Goal: Find contact information: Find contact information

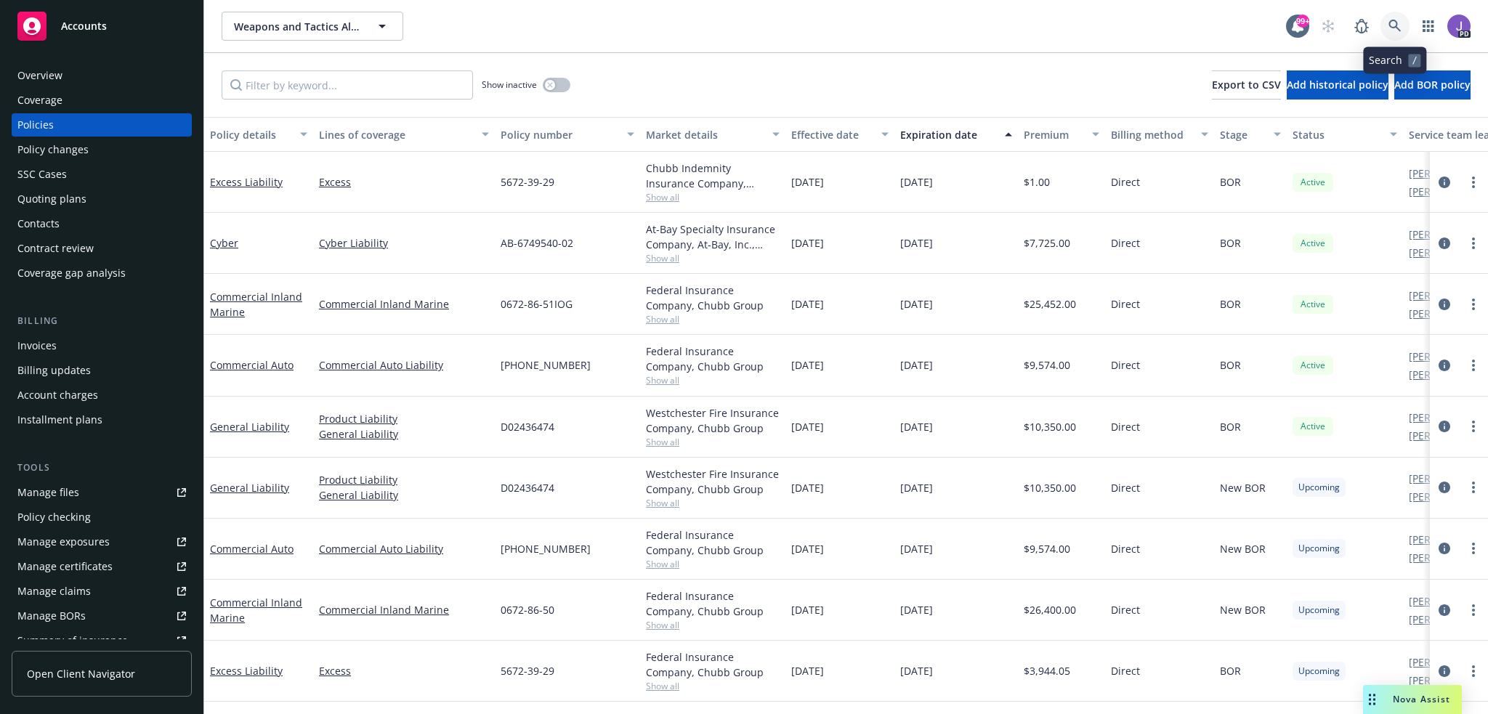
click at [1395, 23] on icon at bounding box center [1394, 26] width 13 height 13
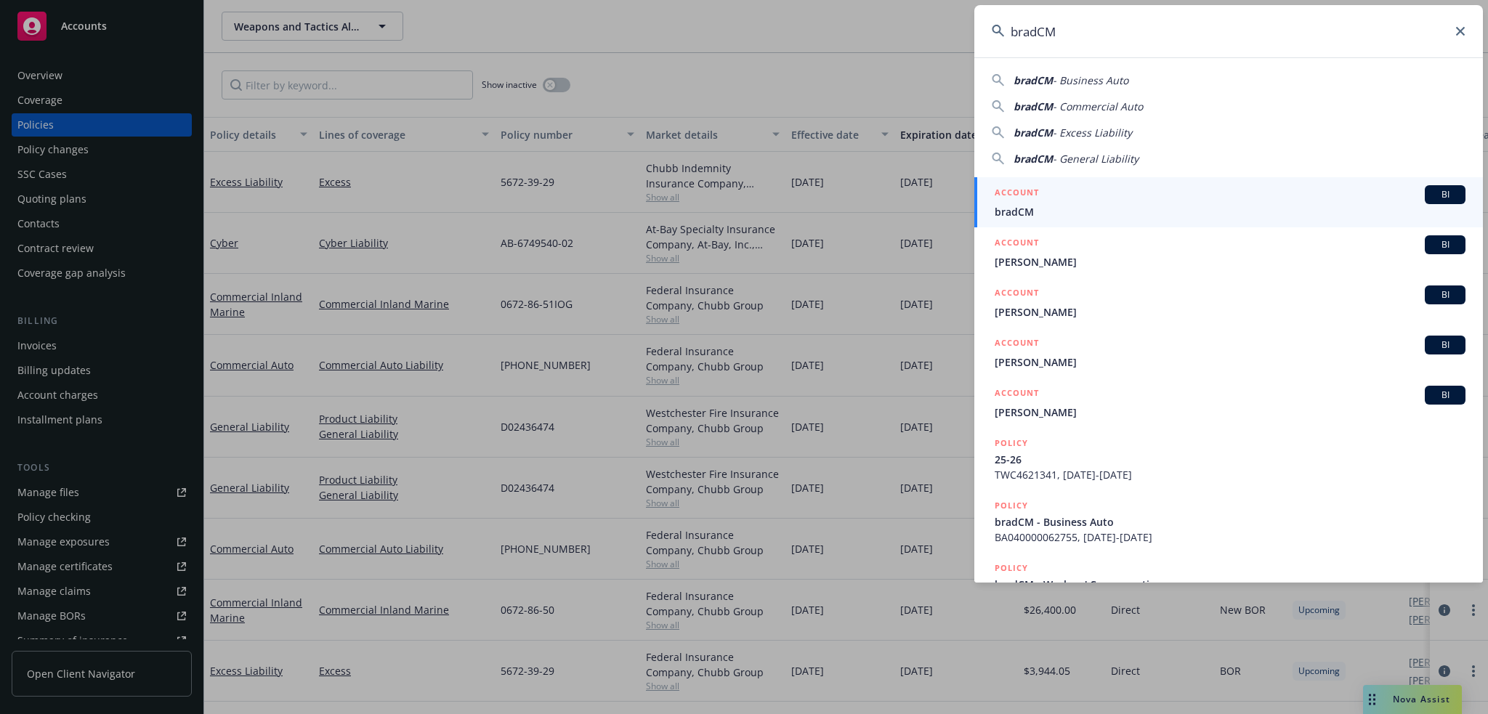
type input "bradCM"
click at [1040, 210] on span "bradCM" at bounding box center [1230, 211] width 471 height 15
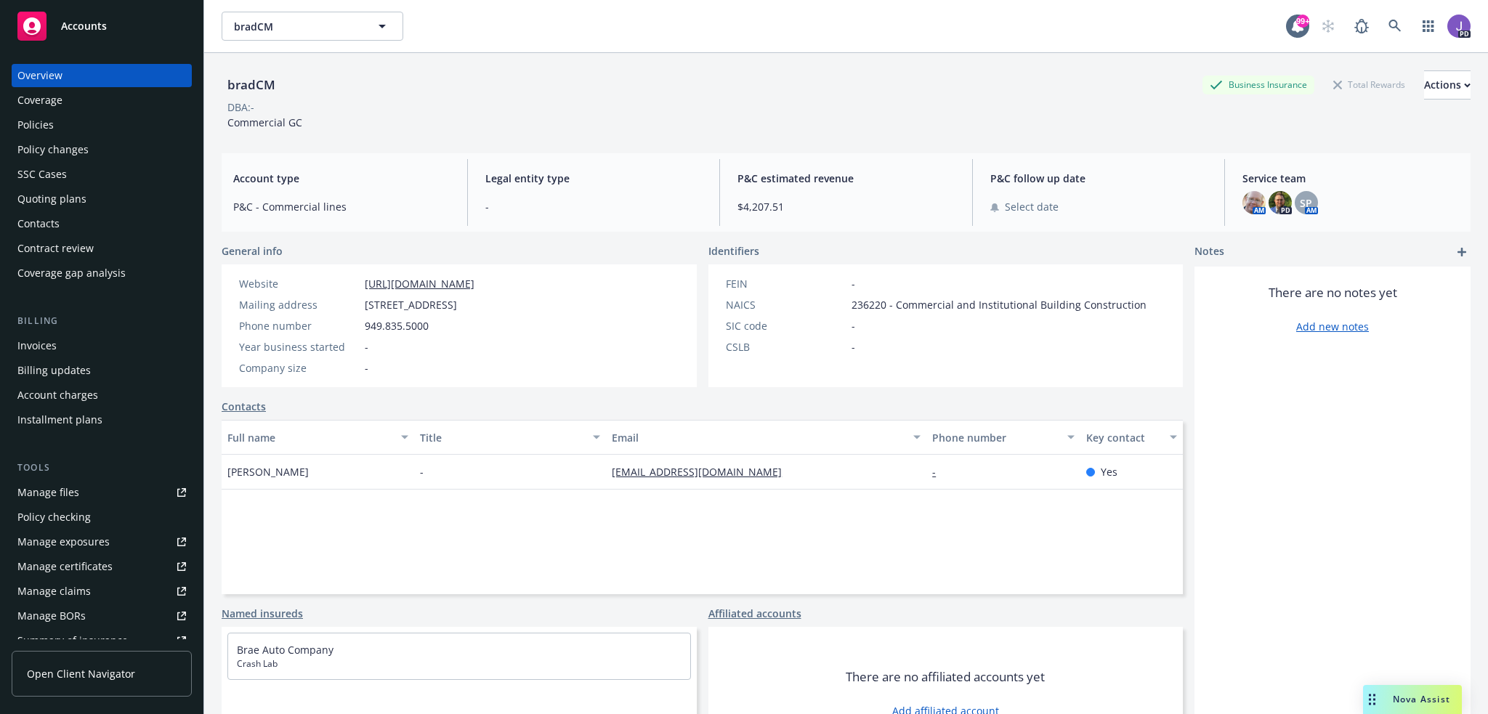
click at [33, 124] on div "Policies" at bounding box center [35, 124] width 36 height 23
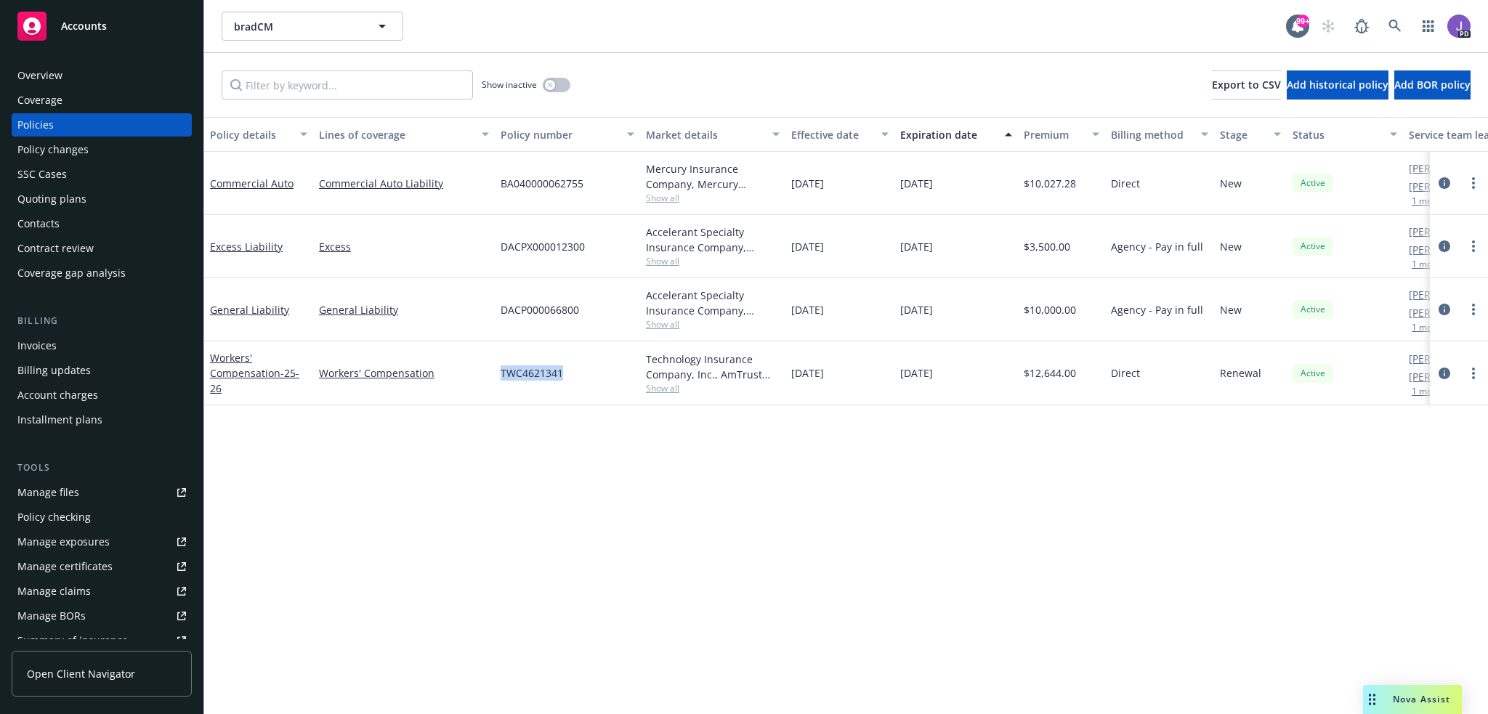
drag, startPoint x: 568, startPoint y: 376, endPoint x: 504, endPoint y: 371, distance: 64.1
click at [503, 376] on div "TWC4621341" at bounding box center [567, 373] width 145 height 64
copy span "WC4621341"
click at [42, 81] on div "Overview" at bounding box center [39, 75] width 45 height 23
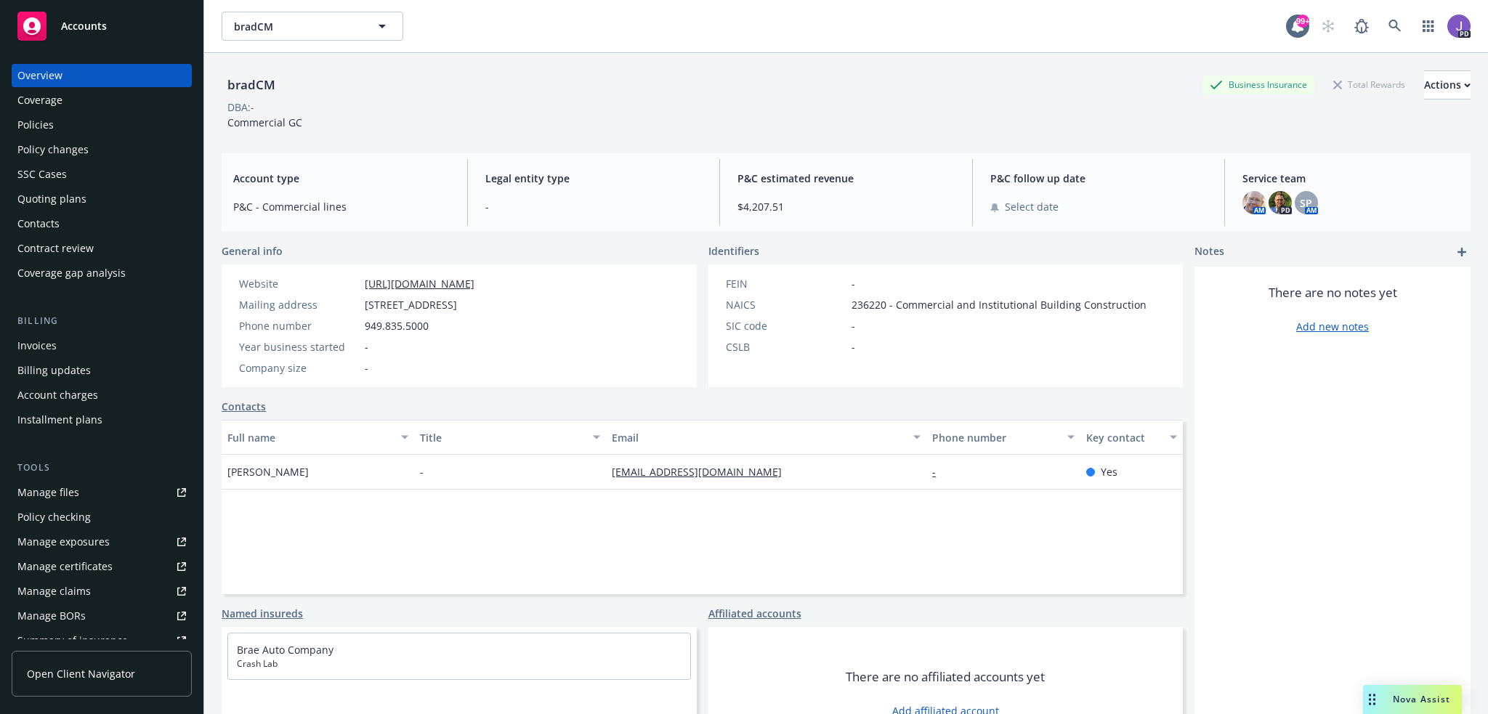
click at [457, 304] on span "[STREET_ADDRESS]" at bounding box center [411, 304] width 92 height 15
copy span "92663"
click at [692, 522] on div "Full name Title Email Phone number Key contact [PERSON_NAME] - [PERSON_NAME][EM…" at bounding box center [702, 507] width 961 height 174
drag, startPoint x: 727, startPoint y: 469, endPoint x: 584, endPoint y: 479, distance: 143.5
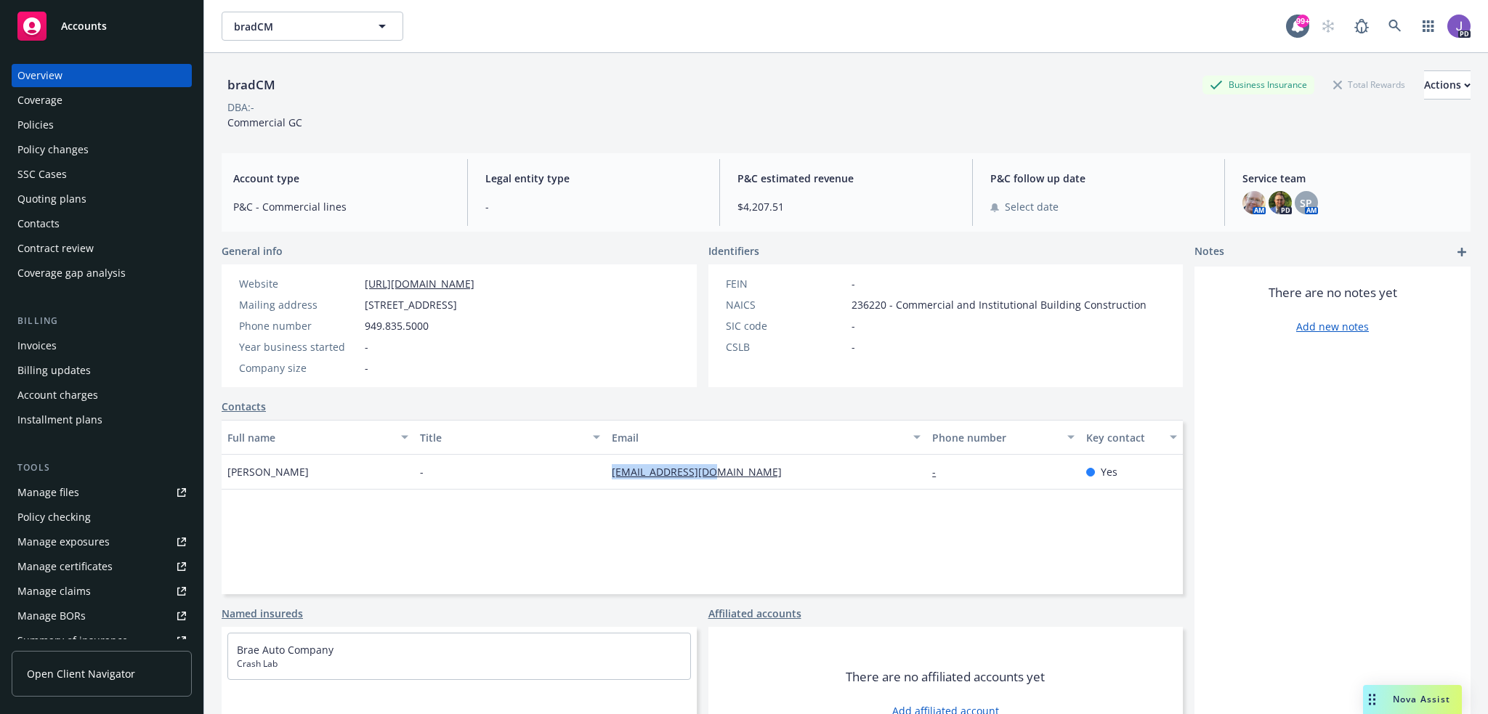
click at [584, 479] on div "[PERSON_NAME] - [EMAIL_ADDRESS][DOMAIN_NAME] - Yes" at bounding box center [702, 472] width 961 height 35
copy div "[EMAIL_ADDRESS][DOMAIN_NAME]"
